Goal: Find specific page/section: Find specific page/section

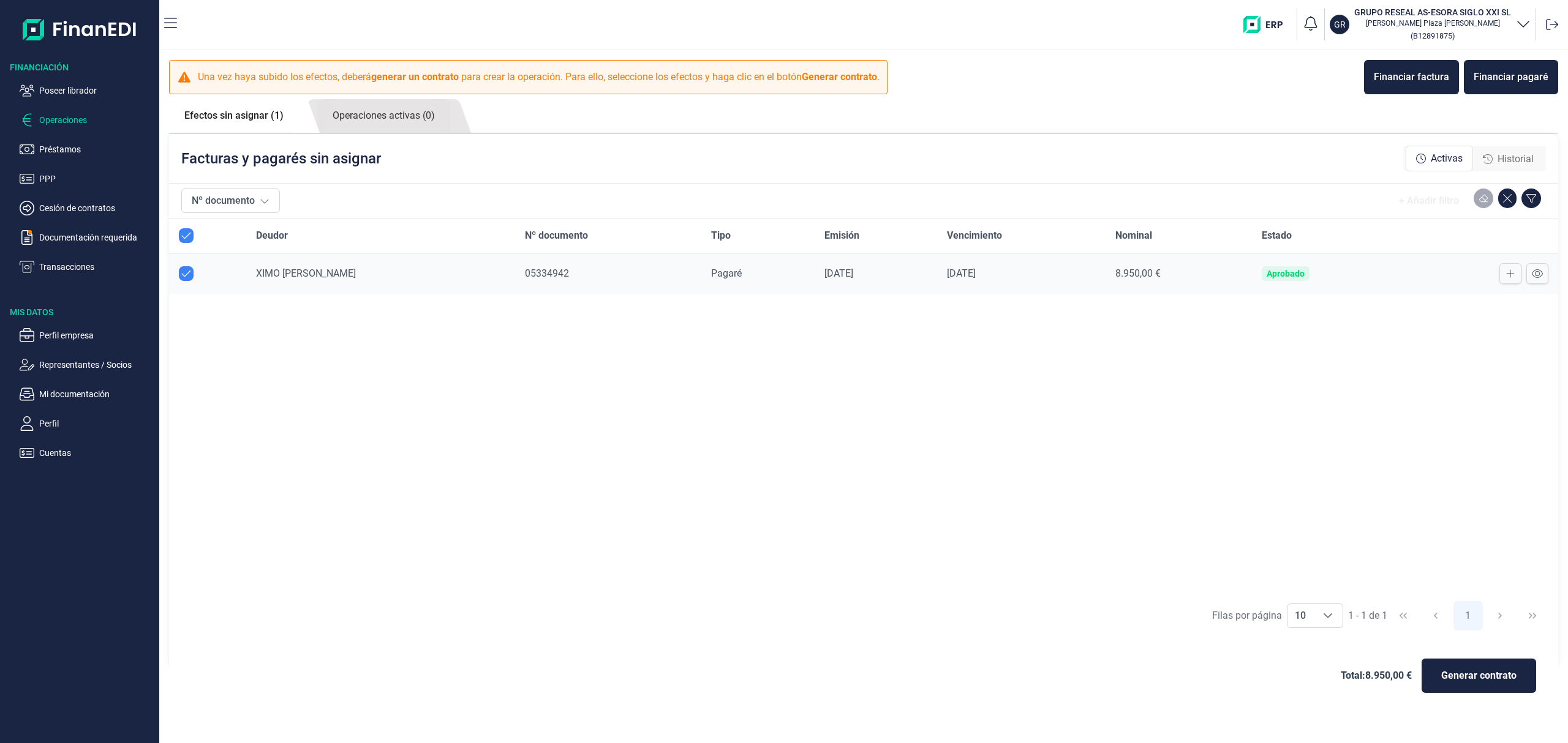
drag, startPoint x: 99, startPoint y: 91, endPoint x: 106, endPoint y: 100, distance: 11.4
click at [100, 91] on p "Poseer librador" at bounding box center [97, 91] width 115 height 15
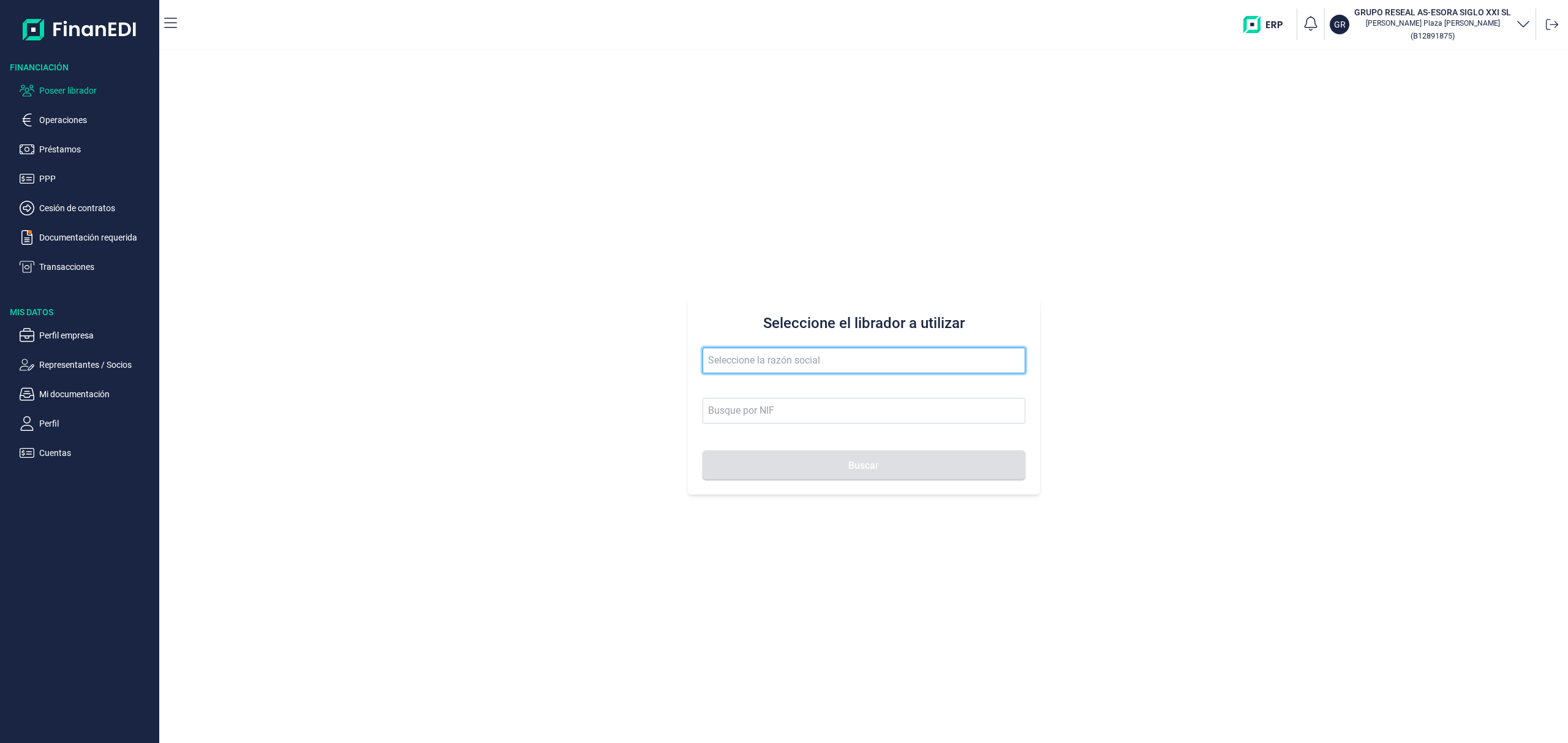
click at [757, 354] on input "text" at bounding box center [863, 361] width 322 height 26
drag, startPoint x: 804, startPoint y: 348, endPoint x: 800, endPoint y: 358, distance: 10.8
click at [804, 348] on input "large crop" at bounding box center [863, 361] width 322 height 26
drag, startPoint x: 799, startPoint y: 360, endPoint x: 665, endPoint y: 330, distance: 137.3
click at [668, 330] on div "Seleccione el librador a utilizar large crop Buscar" at bounding box center [863, 397] width 1409 height 693
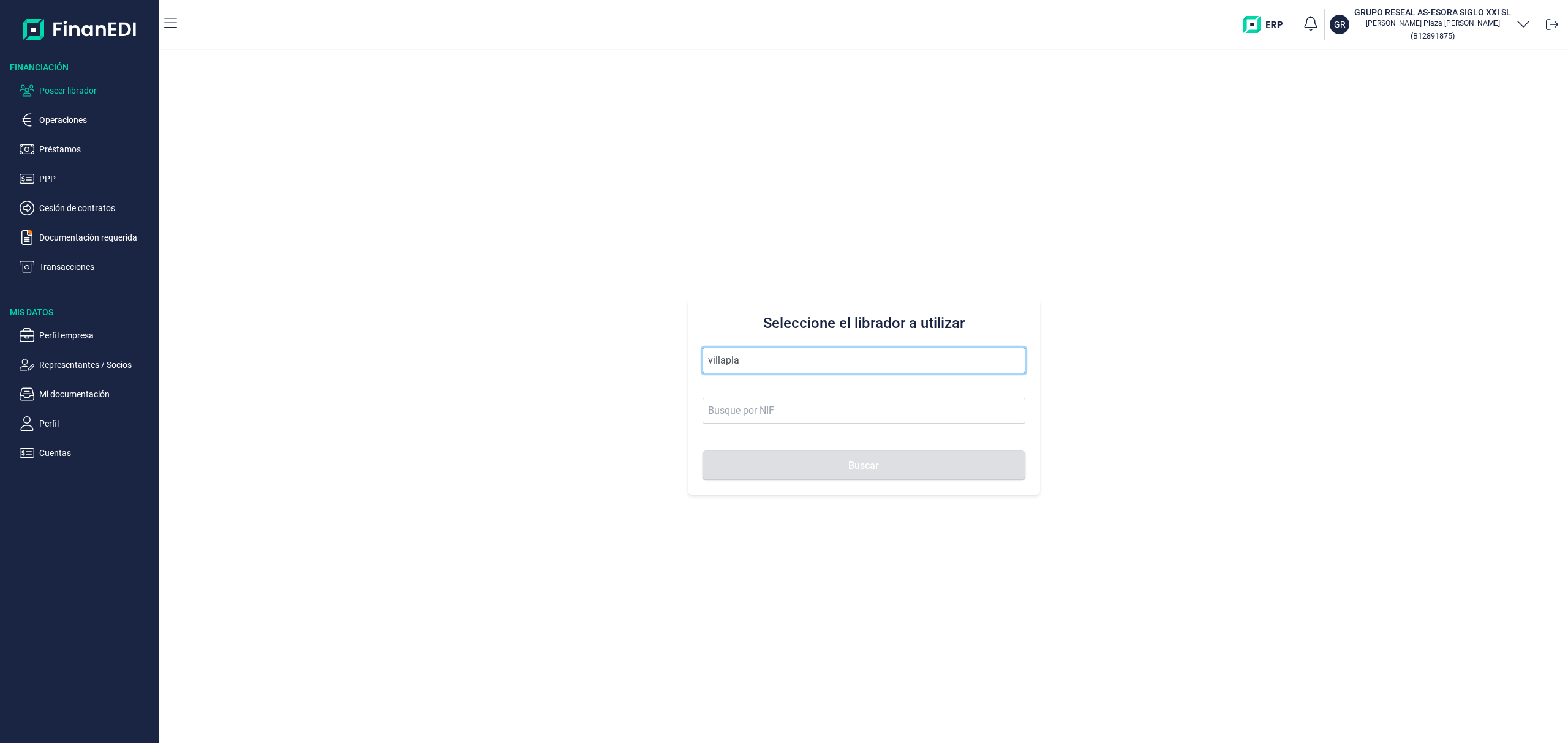
drag, startPoint x: 763, startPoint y: 368, endPoint x: 272, endPoint y: 294, distance: 496.5
click at [321, 300] on div "Seleccione el librador a utilizar villapla Buscar" at bounding box center [863, 397] width 1409 height 693
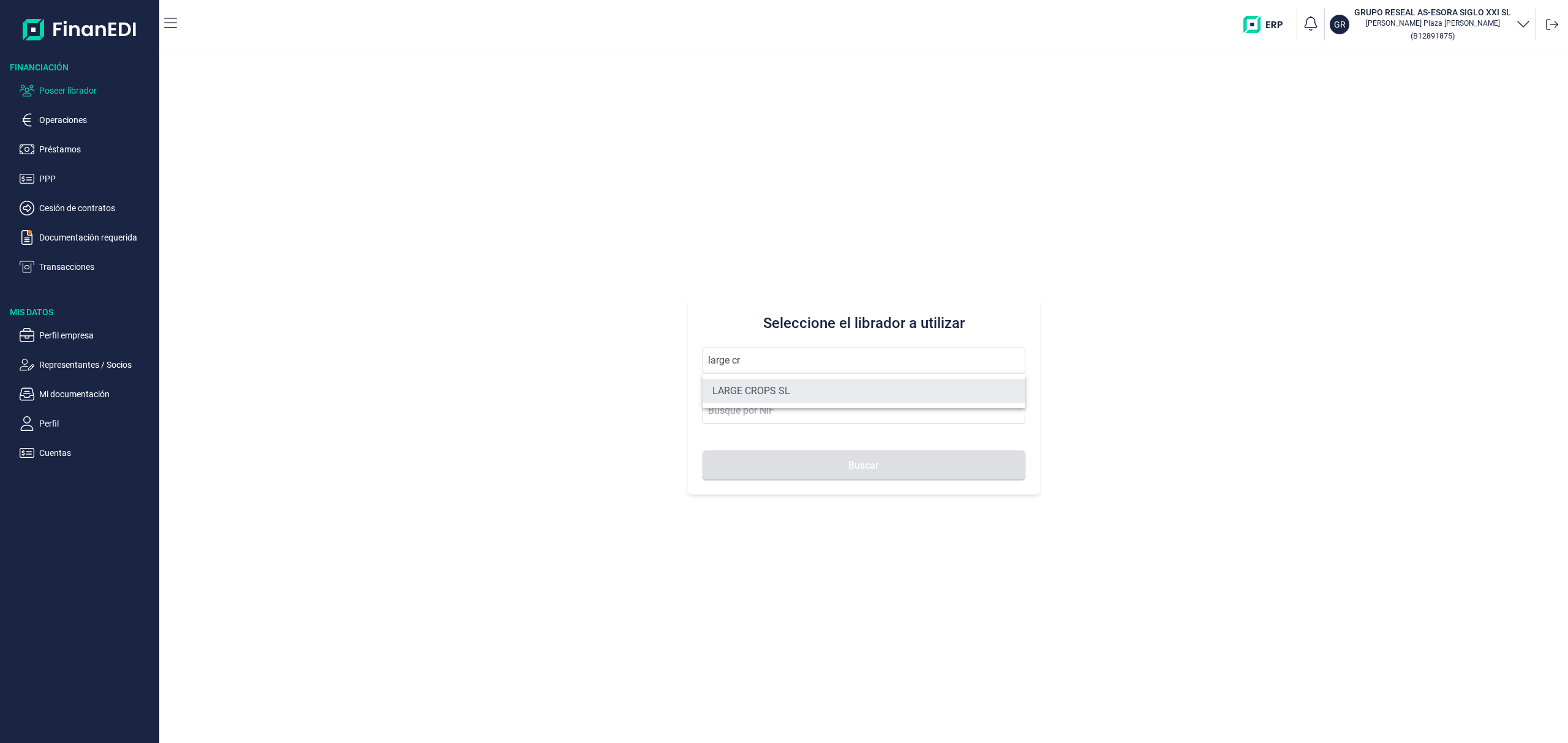
click at [808, 400] on li "LARGE CROPS SL" at bounding box center [863, 391] width 322 height 24
type input "LARGE CROPS SL"
type input "B22595219"
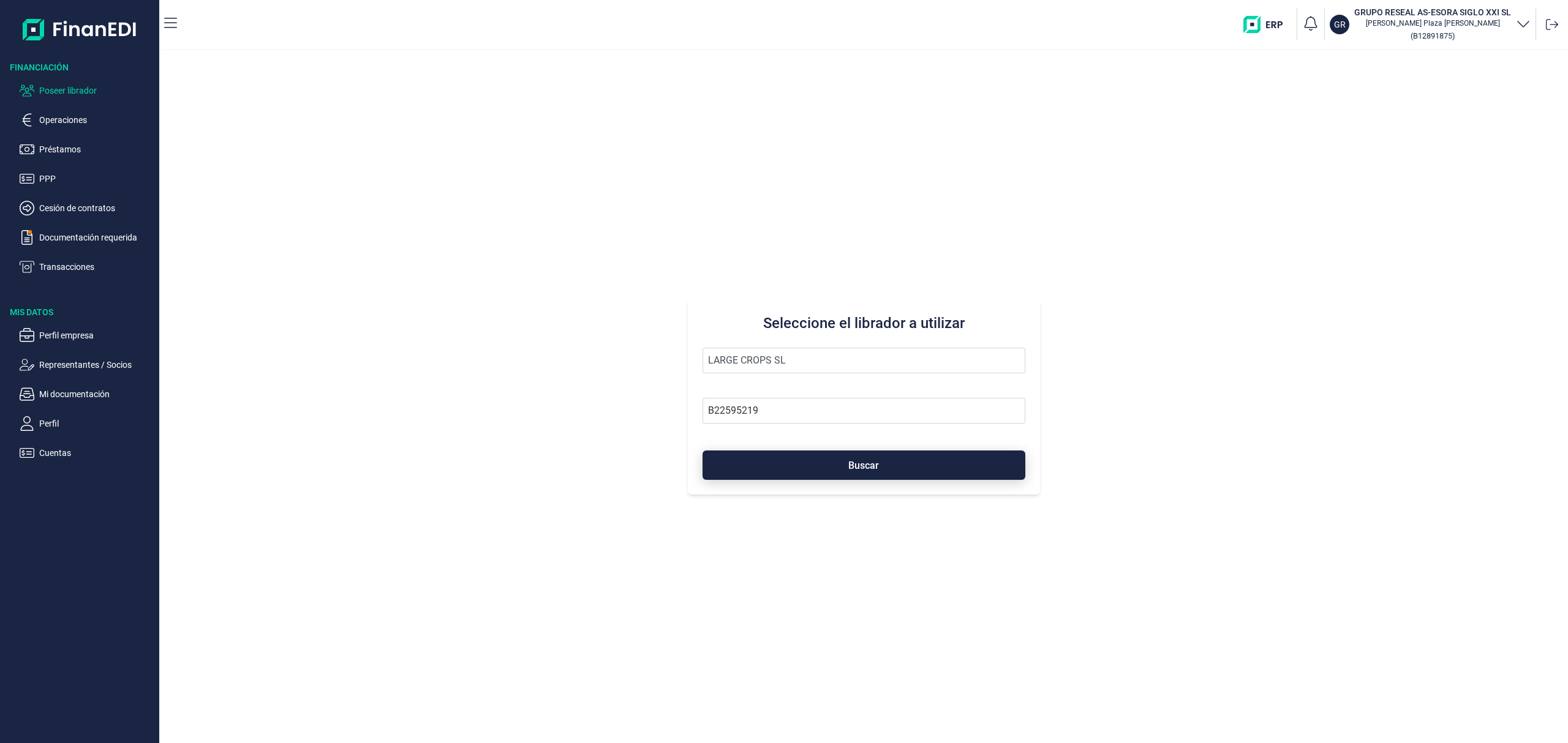
click at [802, 469] on button "Buscar" at bounding box center [863, 465] width 322 height 30
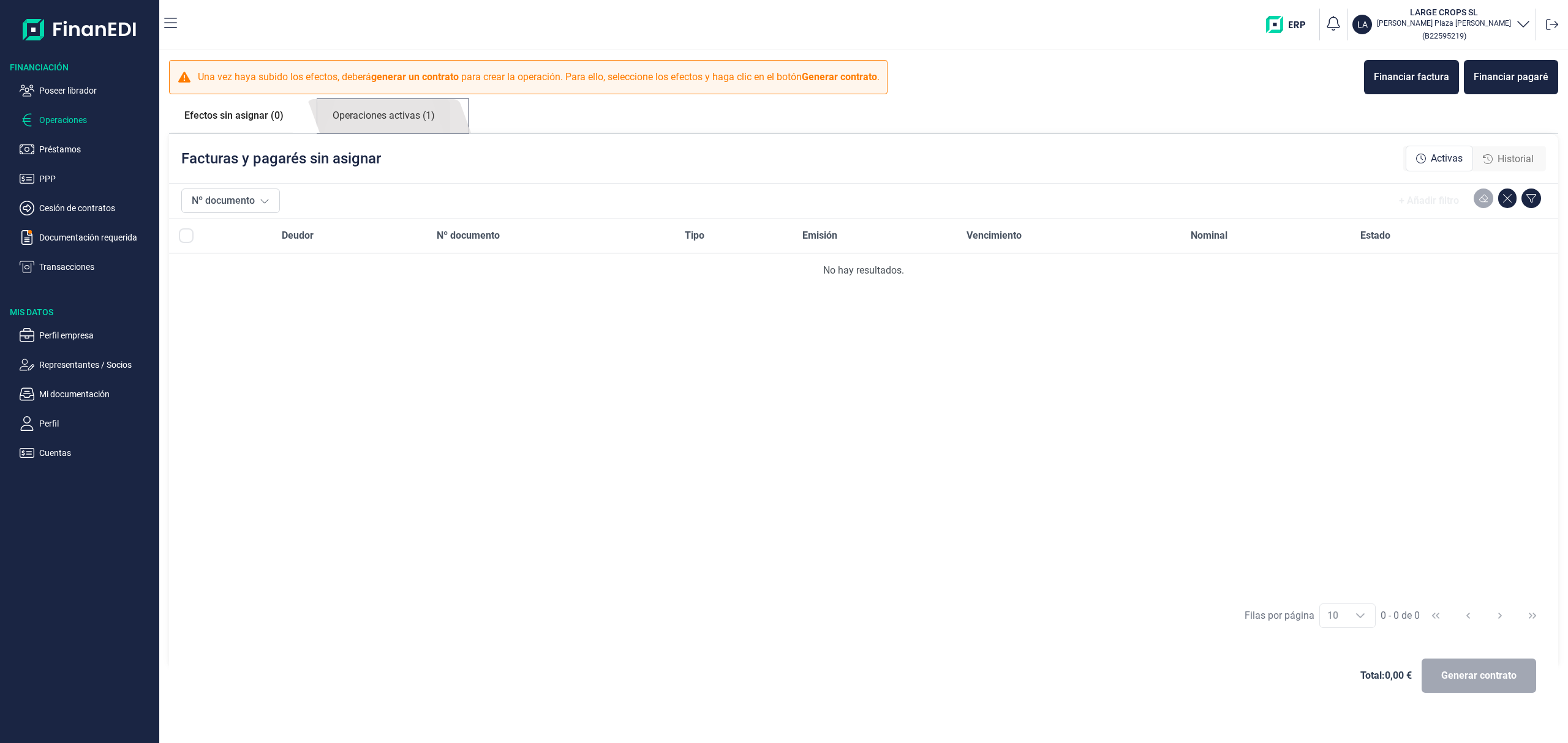
click at [412, 111] on link "Operaciones activas (1)" at bounding box center [384, 116] width 133 height 33
